Goal: Task Accomplishment & Management: Manage account settings

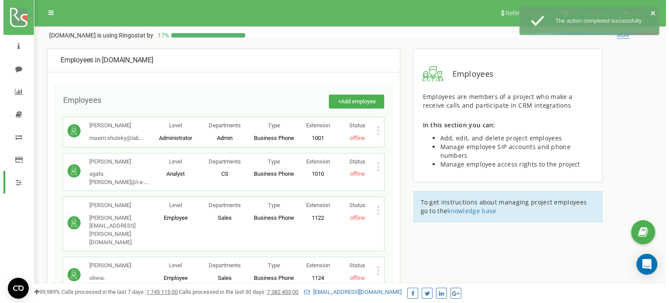
scroll to position [1485, 0]
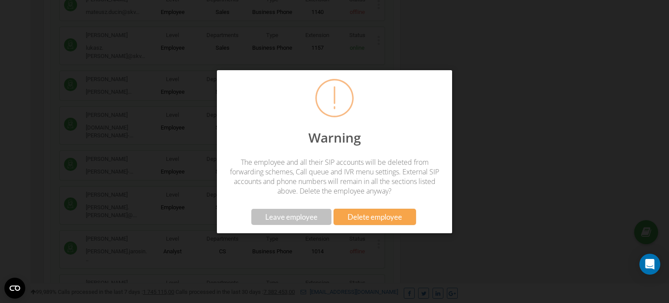
click at [353, 215] on span "Delete employee" at bounding box center [375, 216] width 54 height 9
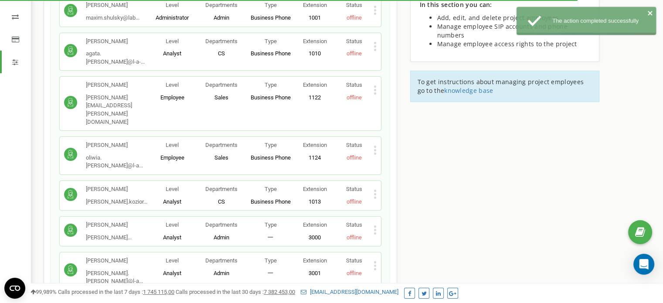
scroll to position [0, 0]
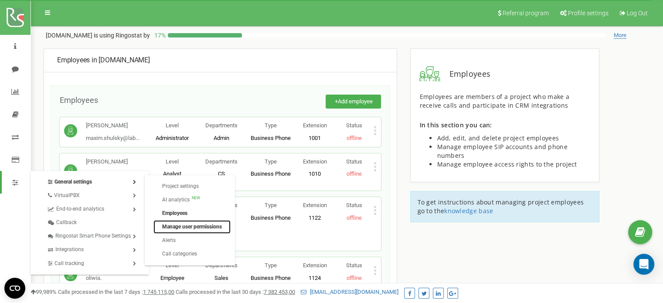
click at [186, 226] on link "Manage user permissions" at bounding box center [191, 227] width 77 height 14
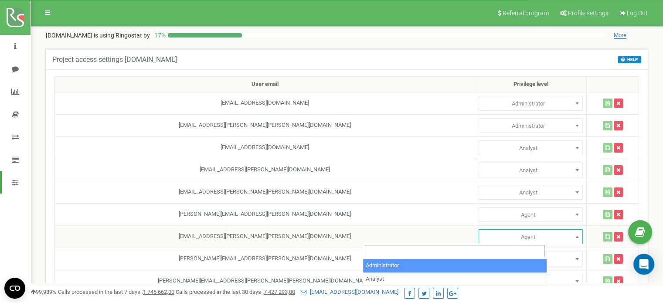
click at [481, 233] on span "Agent" at bounding box center [530, 237] width 98 height 12
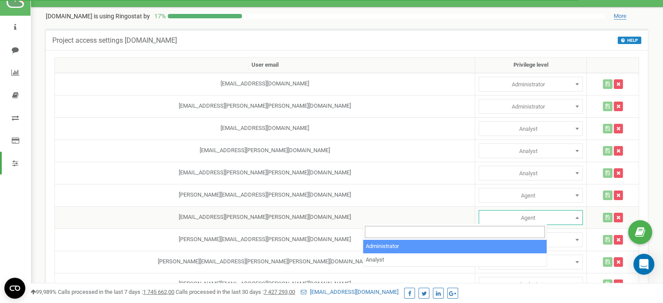
scroll to position [31, 0]
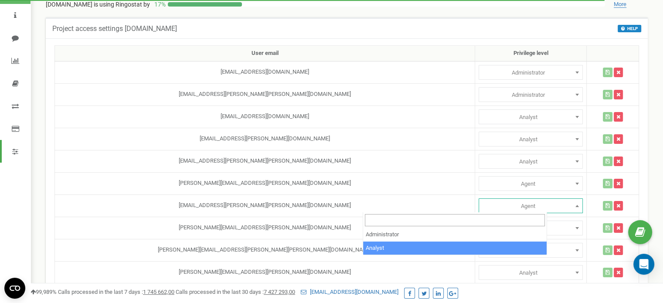
select select "2"
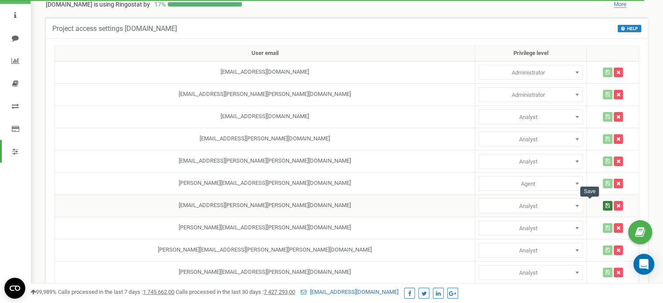
click at [605, 203] on icon "button" at bounding box center [607, 205] width 4 height 5
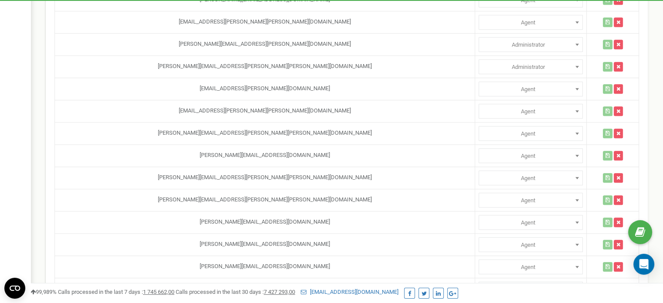
scroll to position [84, 0]
